Goal: Information Seeking & Learning: Learn about a topic

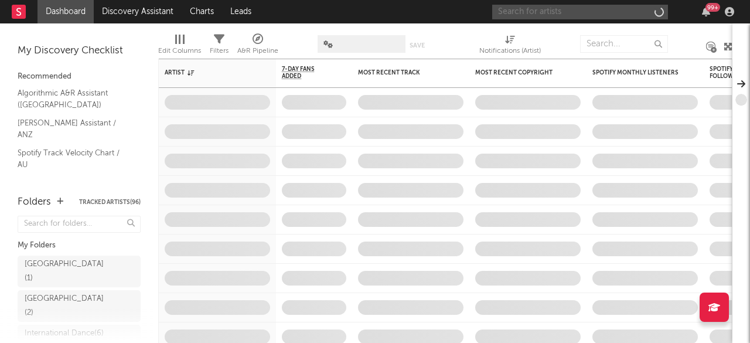
click at [627, 11] on input "text" at bounding box center [580, 12] width 176 height 15
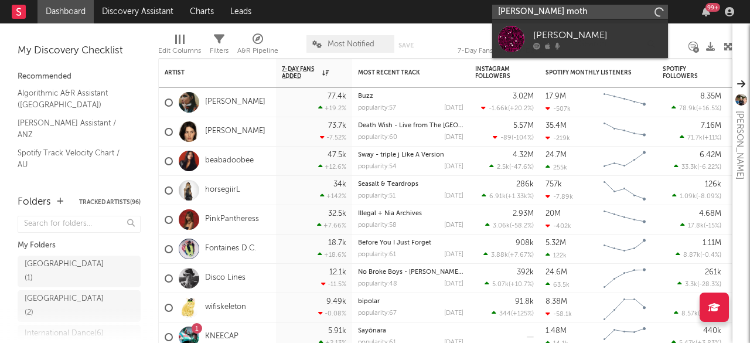
type input "kate moth"
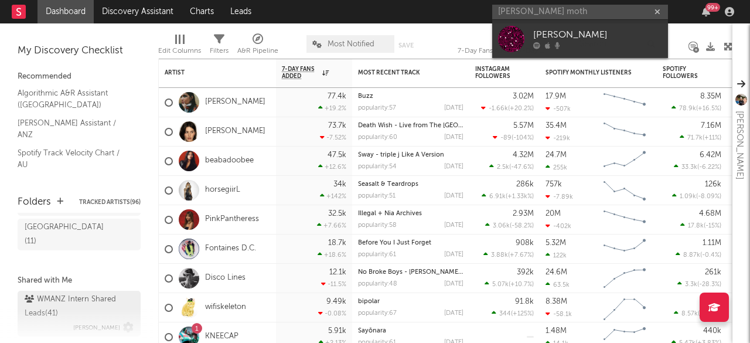
click at [56, 292] on div "WMANZ Intern Shared Leads ( 41 )" at bounding box center [78, 306] width 106 height 28
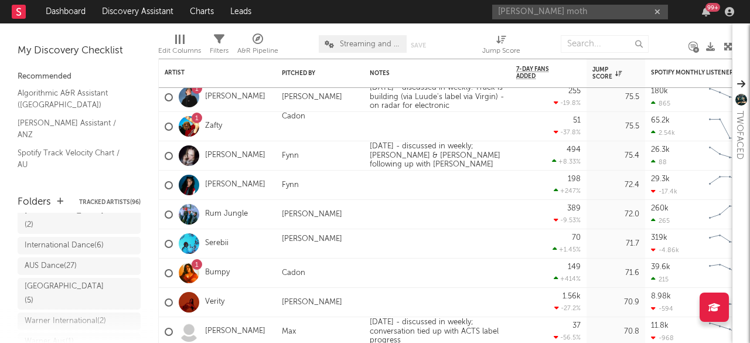
scroll to position [88, 0]
drag, startPoint x: 72, startPoint y: 251, endPoint x: 230, endPoint y: 207, distance: 164.1
click at [72, 259] on div "AUS Dance ( 27 )" at bounding box center [51, 266] width 52 height 14
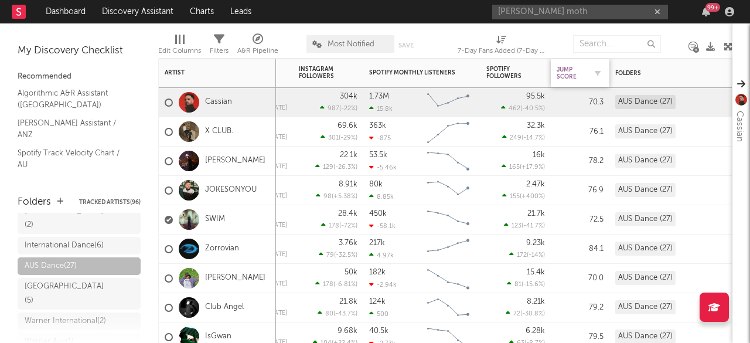
click at [580, 72] on div "Jump Score" at bounding box center [571, 73] width 29 height 14
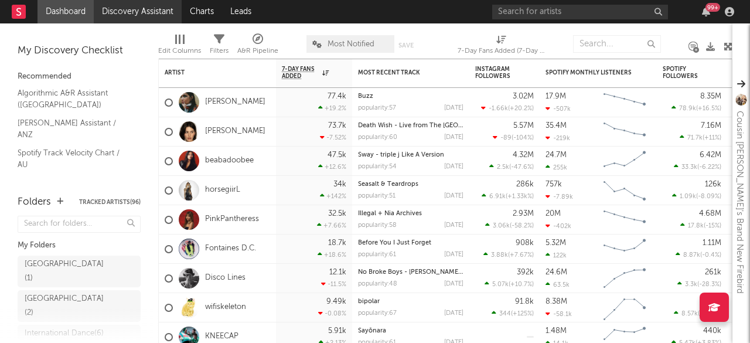
click at [133, 13] on link "Discovery Assistant" at bounding box center [138, 11] width 88 height 23
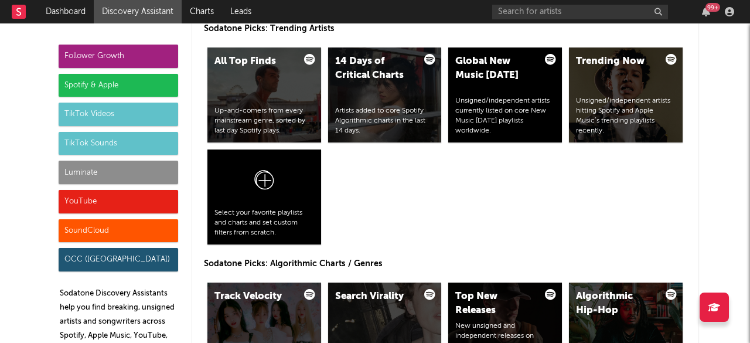
scroll to position [1243, 0]
click at [400, 89] on div "14 Days of Critical Charts Artists added to core Spotify Algorithmic charts in …" at bounding box center [385, 94] width 114 height 95
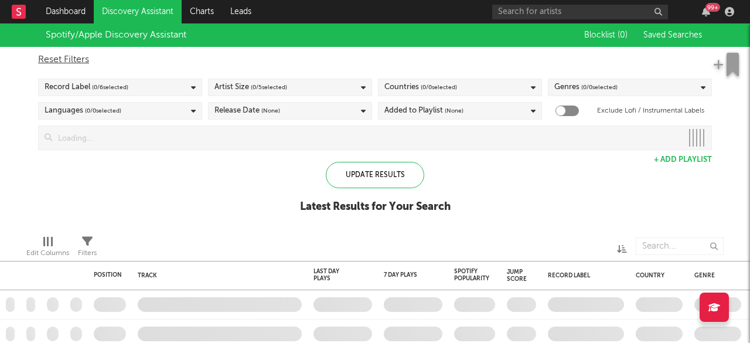
click at [164, 91] on div "Record Label ( 0 / 6 selected)" at bounding box center [120, 88] width 164 height 18
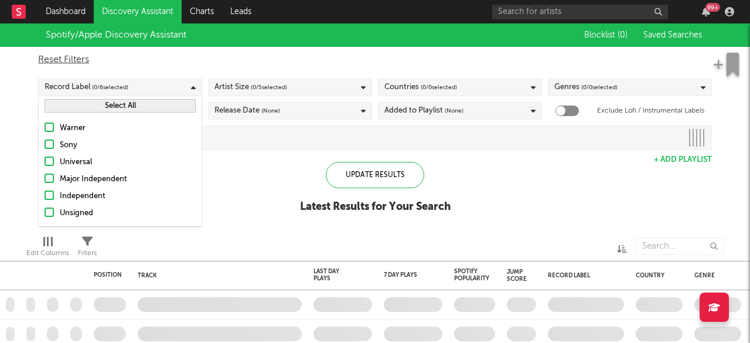
click at [164, 91] on div "Record Label ( 0 / 6 selected)" at bounding box center [120, 88] width 164 height 18
checkbox input "true"
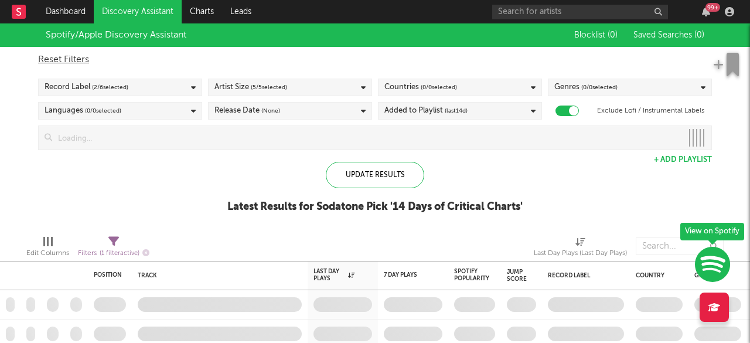
click at [413, 81] on div "Countries ( 0 / 0 selected)" at bounding box center [421, 87] width 73 height 14
click at [418, 90] on div "Countries ( 0 / 0 selected)" at bounding box center [421, 87] width 73 height 14
click at [423, 90] on span "( 0 / 0 selected)" at bounding box center [439, 87] width 36 height 14
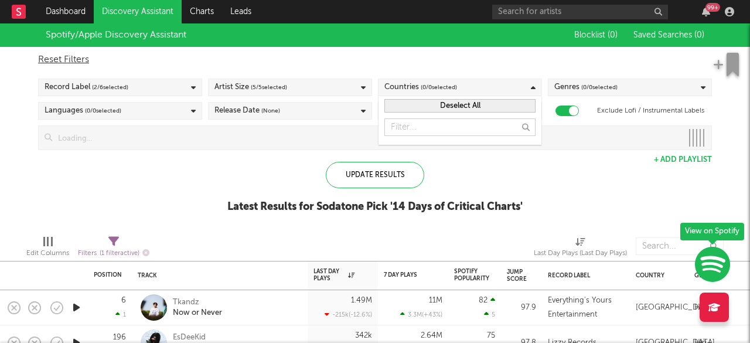
click at [423, 107] on button "Deselect All" at bounding box center [460, 105] width 151 height 13
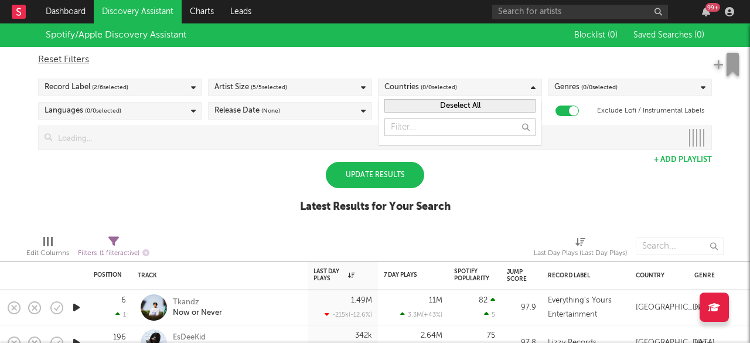
click at [434, 86] on span "( 0 / 0 selected)" at bounding box center [439, 87] width 36 height 14
click at [433, 84] on span "( 0 / 0 selected)" at bounding box center [439, 87] width 36 height 14
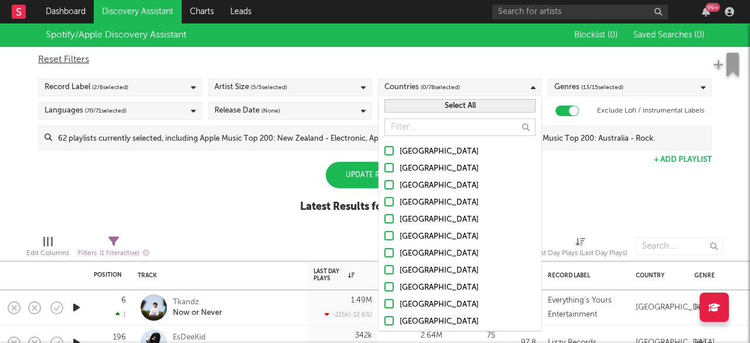
click at [420, 109] on button "Select All" at bounding box center [460, 105] width 151 height 13
click at [386, 172] on div at bounding box center [389, 167] width 9 height 9
click at [385, 172] on input "[GEOGRAPHIC_DATA]" at bounding box center [385, 169] width 0 height 14
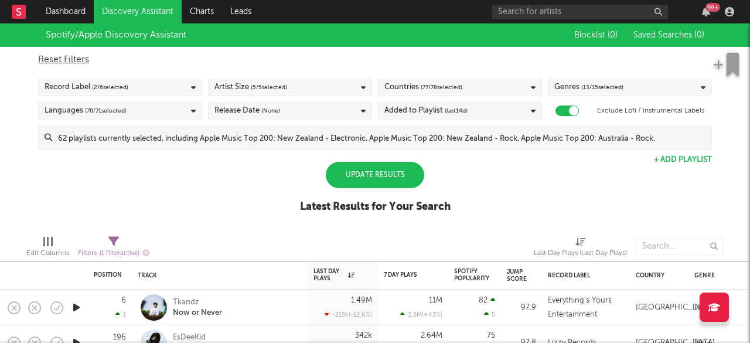
click at [647, 188] on div "Spotify/Apple Discovery Assistant Blocklist ( 0 ) Saved Searches ( 0 ) Reset Fi…" at bounding box center [375, 124] width 750 height 202
click at [360, 168] on div "Update Results" at bounding box center [375, 175] width 98 height 26
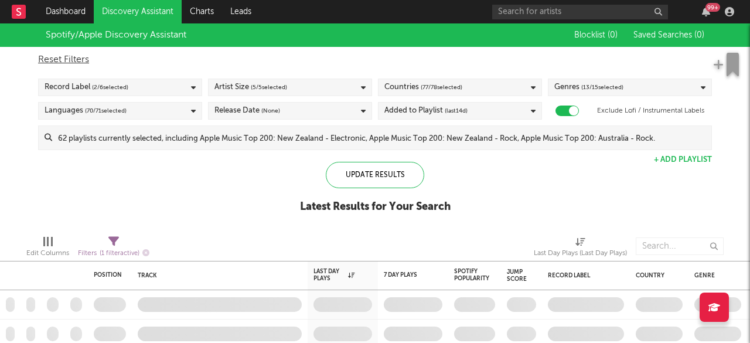
click at [103, 251] on span "( 1 filter active)" at bounding box center [120, 253] width 40 height 6
select select "max"
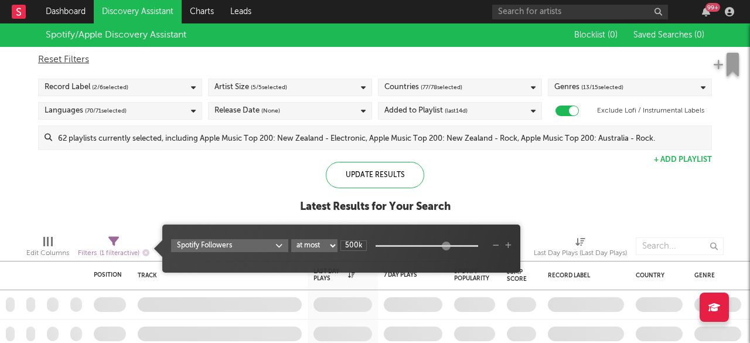
click at [253, 244] on body "Dashboard Discovery Assistant Charts Leads 99 + Notifications Settings Mark all…" at bounding box center [375, 171] width 750 height 343
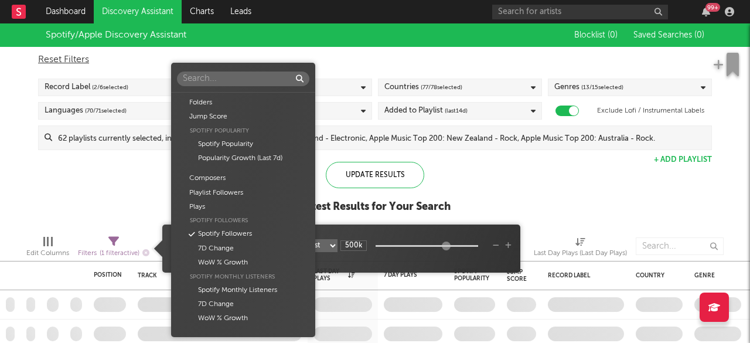
scroll to position [118, 0]
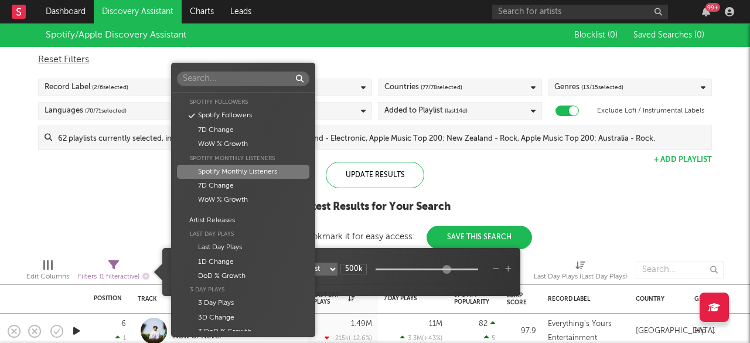
click at [252, 168] on div "Spotify Monthly Listeners" at bounding box center [243, 172] width 132 height 14
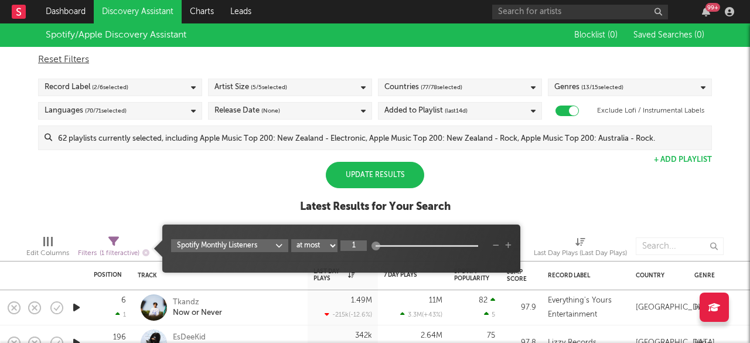
click at [352, 244] on input "1" at bounding box center [354, 245] width 26 height 11
type input "1M"
click at [247, 184] on div "Spotify/Apple Discovery Assistant Blocklist ( 0 ) Saved Searches ( 0 ) Reset Fi…" at bounding box center [375, 124] width 750 height 202
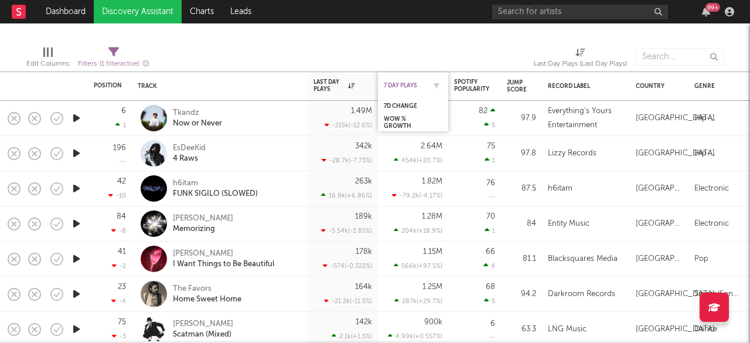
click at [414, 86] on div "7 Day Plays" at bounding box center [404, 85] width 41 height 7
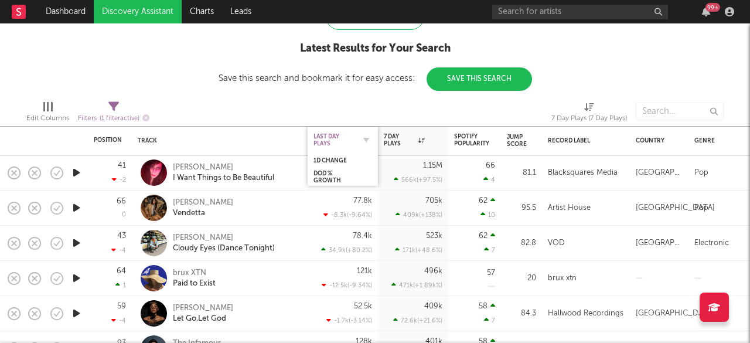
click at [324, 146] on div "Last Day Plays" at bounding box center [334, 140] width 41 height 14
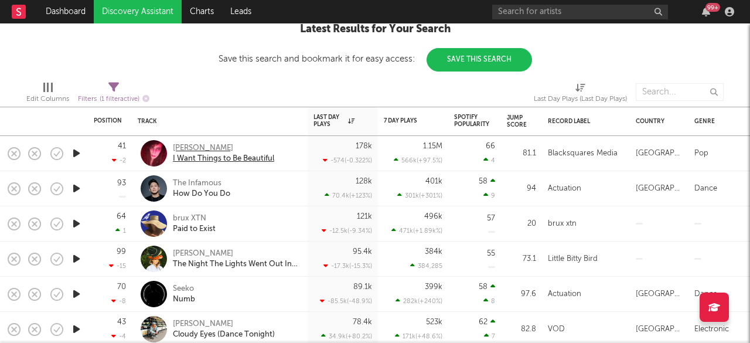
click at [200, 149] on div "[PERSON_NAME]" at bounding box center [223, 148] width 101 height 11
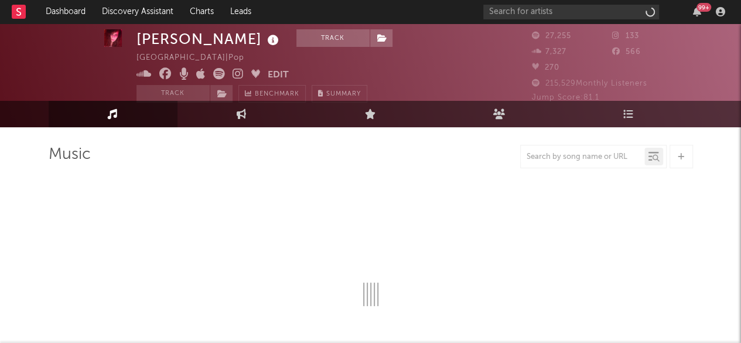
select select "1w"
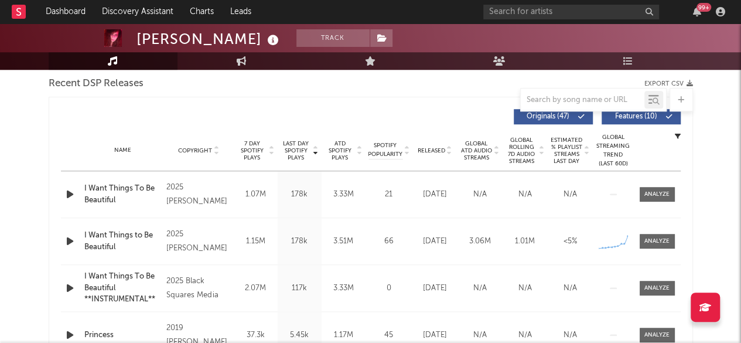
scroll to position [415, 0]
